Goal: Task Accomplishment & Management: Manage account settings

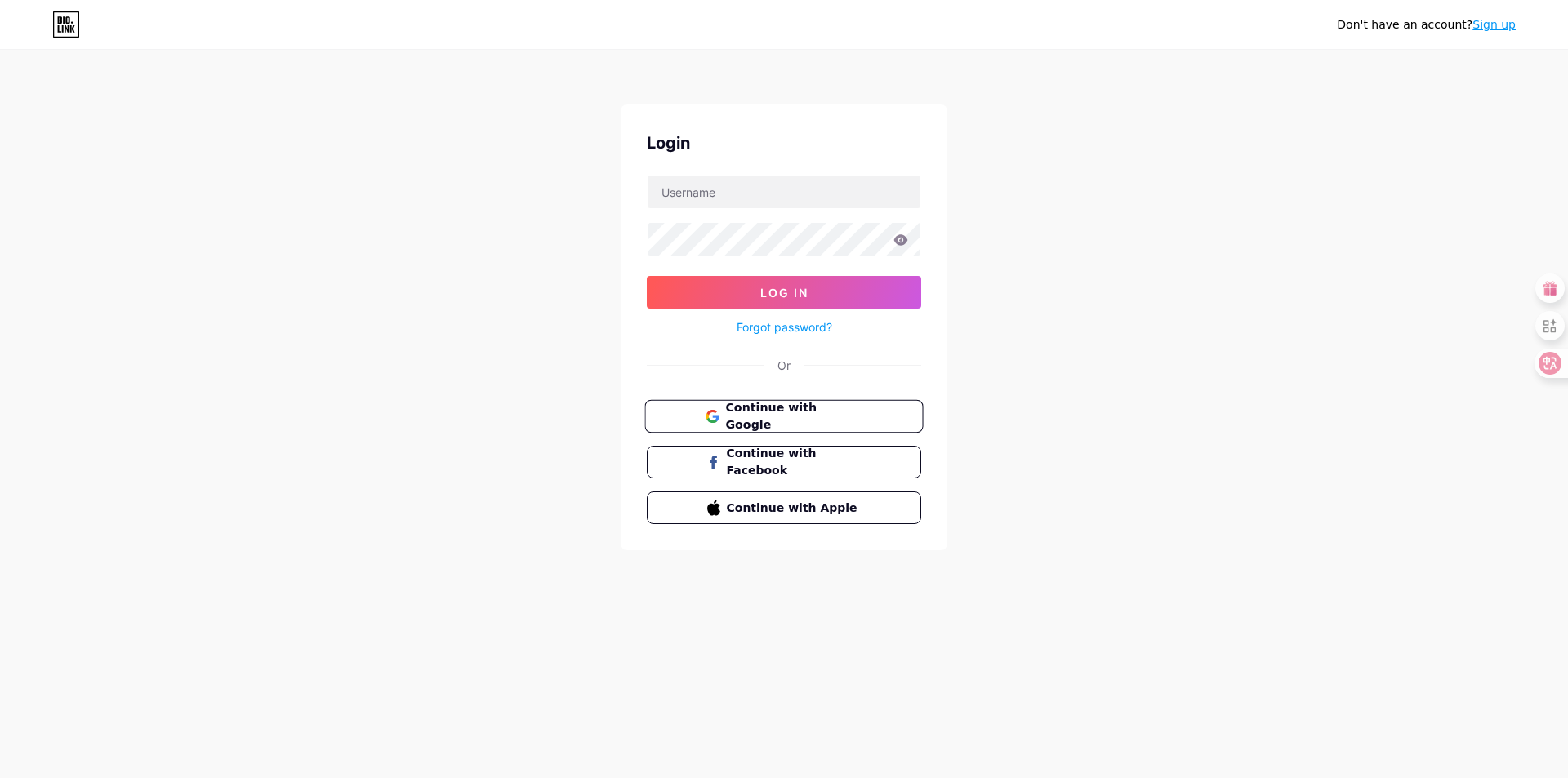
click at [775, 414] on span "Continue with Google" at bounding box center [793, 417] width 136 height 36
click at [775, 411] on span "Continue with Google" at bounding box center [793, 417] width 136 height 36
